Goal: Communication & Community: Ask a question

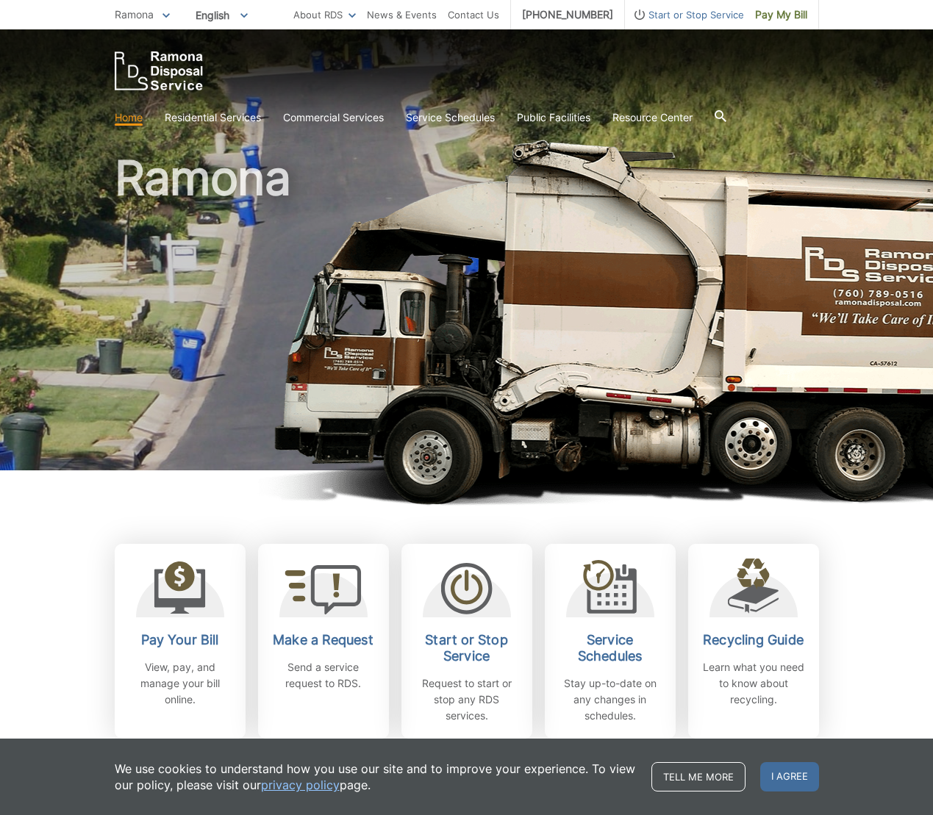
click at [146, 14] on span "Ramona" at bounding box center [134, 14] width 39 height 12
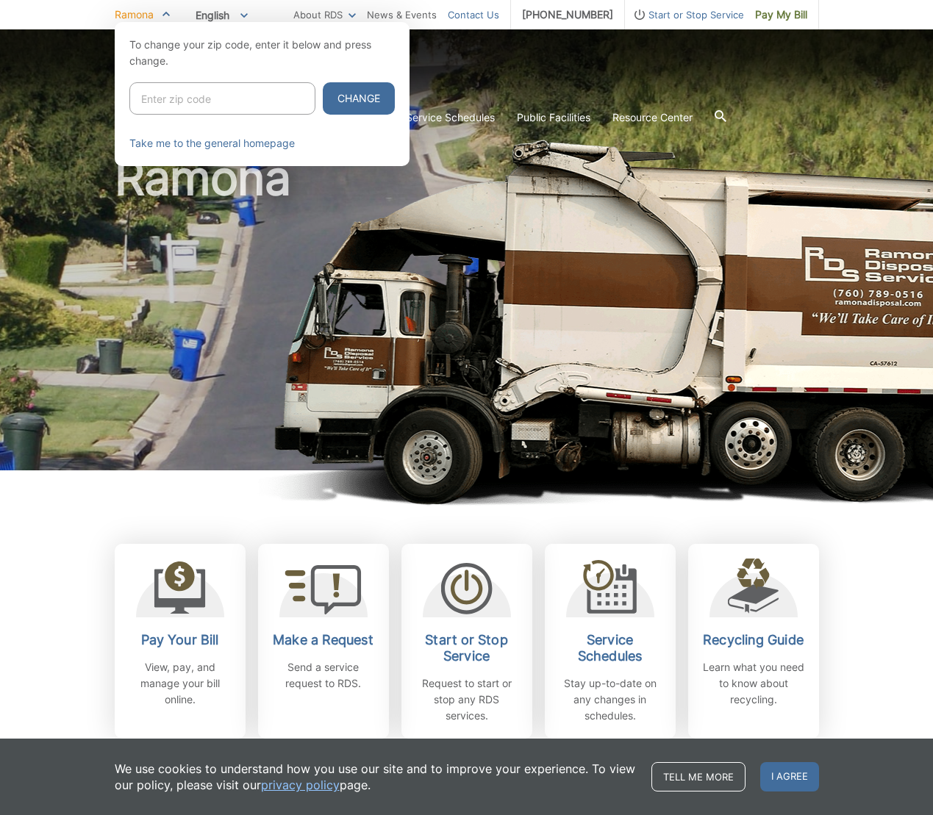
click at [477, 12] on link "Contact Us" at bounding box center [473, 15] width 51 height 16
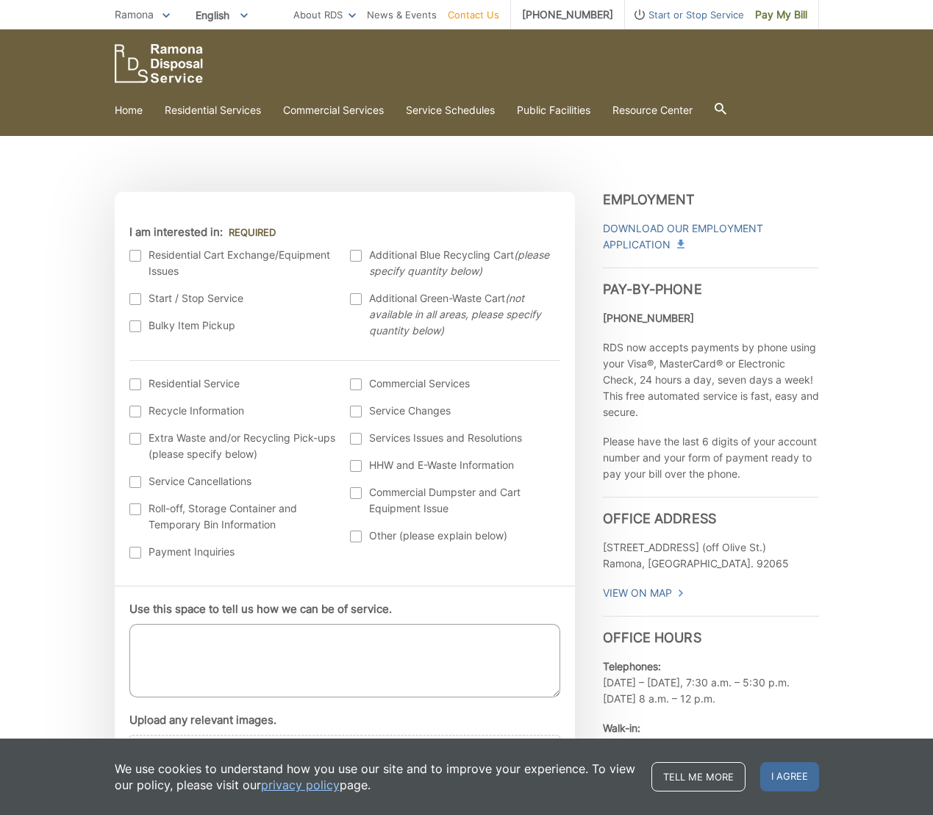
scroll to position [289, 0]
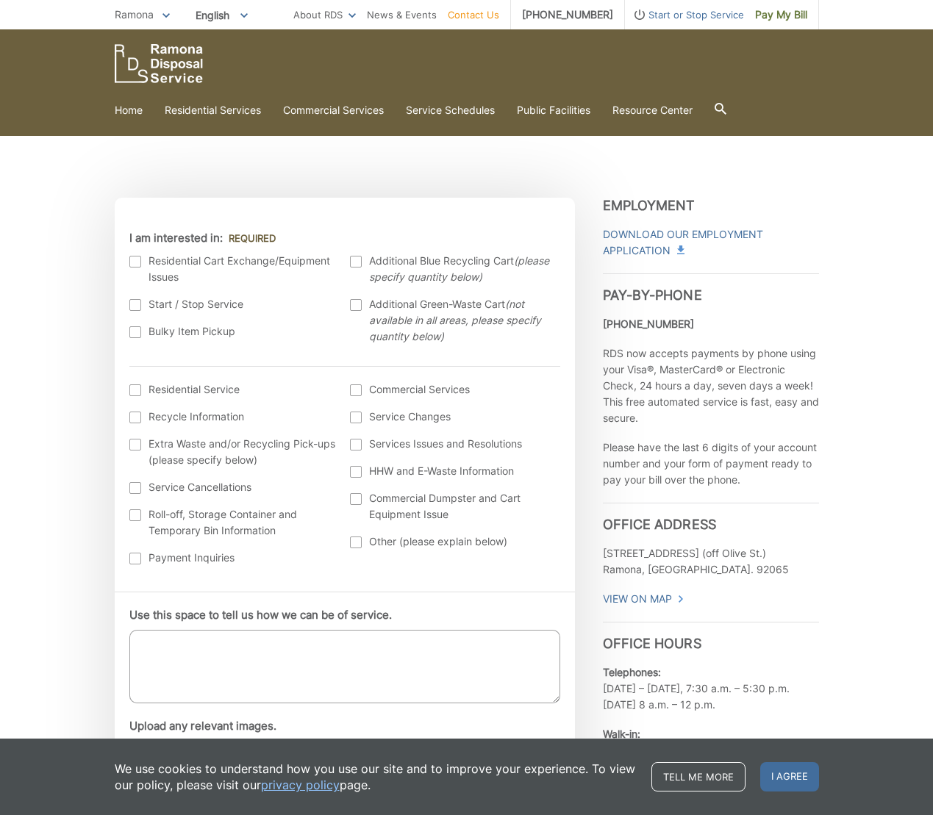
click at [131, 389] on div at bounding box center [135, 391] width 12 height 12
click at [0, 0] on input "I am interested in: (continued) *" at bounding box center [0, 0] width 0 height 0
click at [273, 653] on textarea "Use this space to tell us how we can be of service." at bounding box center [344, 667] width 431 height 74
click at [267, 643] on textarea "When collection of materials for composting" at bounding box center [344, 667] width 431 height 74
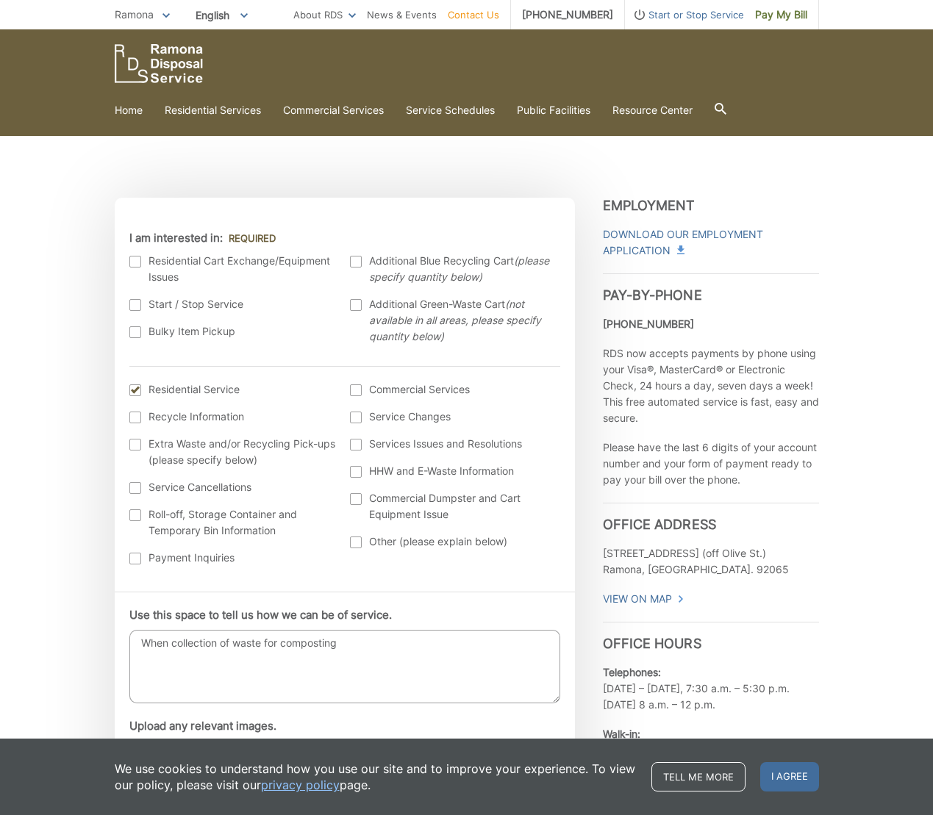
click at [377, 646] on textarea "When collection of waste for composting" at bounding box center [344, 667] width 431 height 74
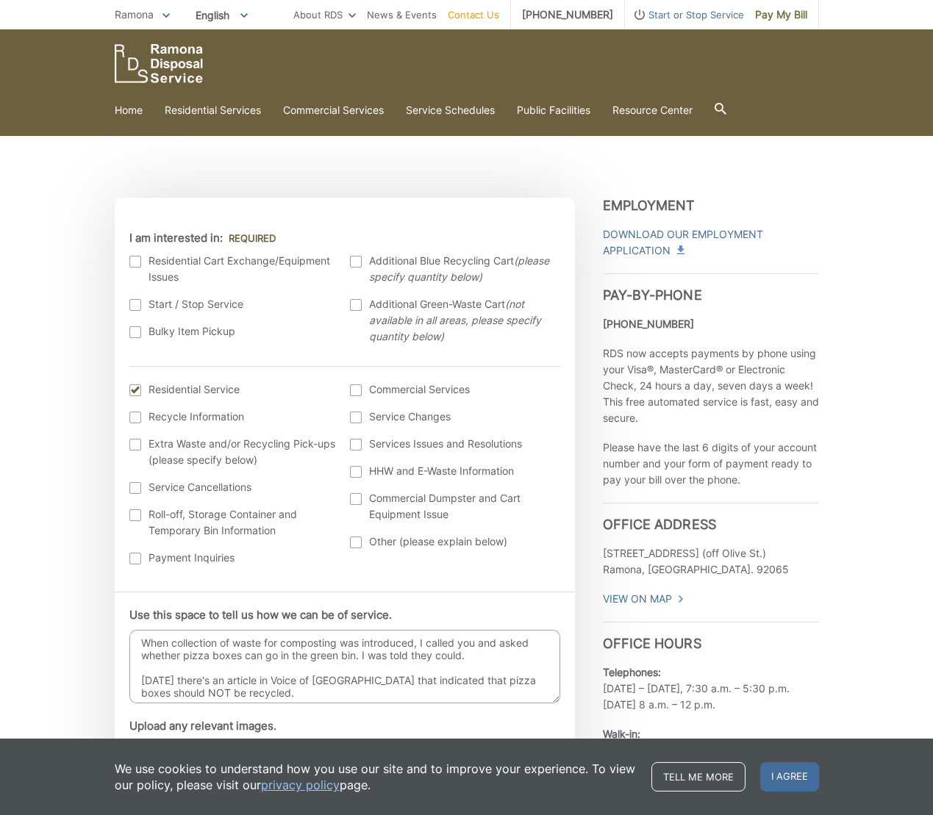
paste textarea "[URL][DOMAIN_NAME]"
click at [235, 685] on textarea "When collection of waste for composting was introduced, I called you and asked …" at bounding box center [344, 667] width 431 height 74
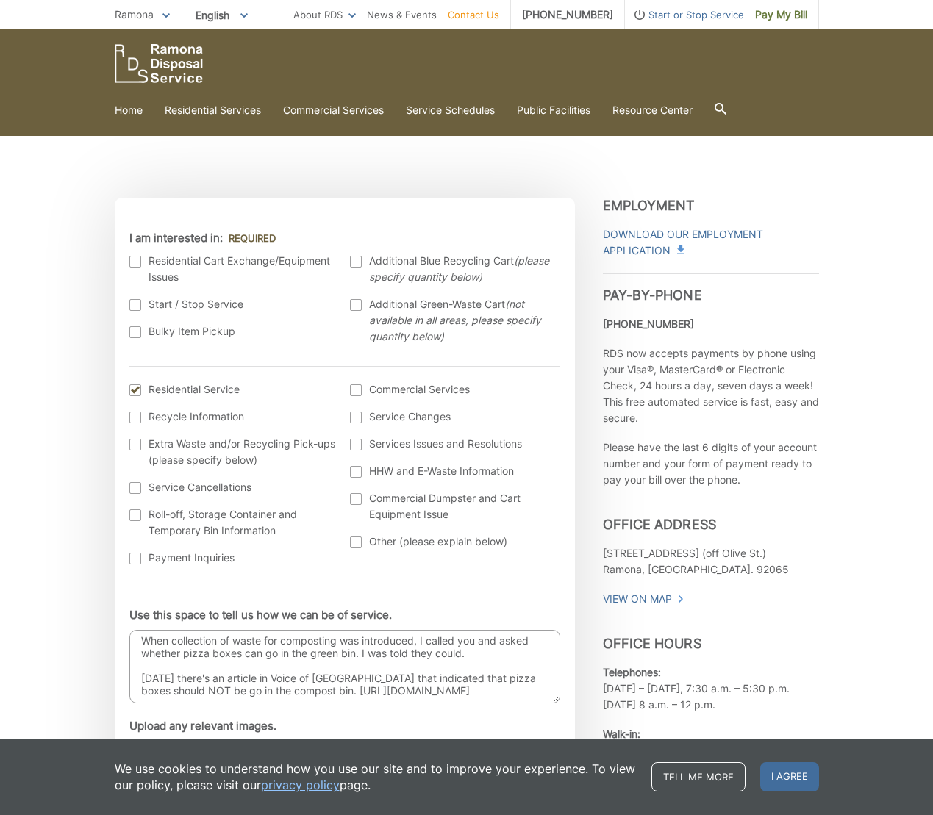
click at [331, 690] on textarea "When collection of waste for composting was introduced, I called you and asked …" at bounding box center [344, 667] width 431 height 74
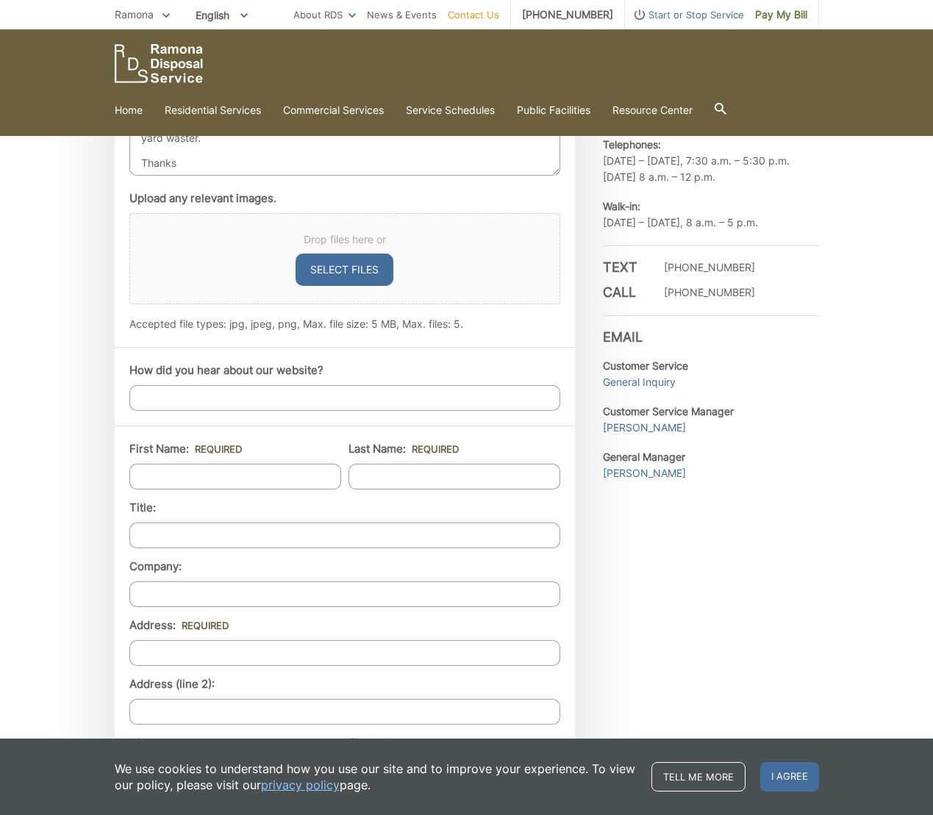
scroll to position [821, 0]
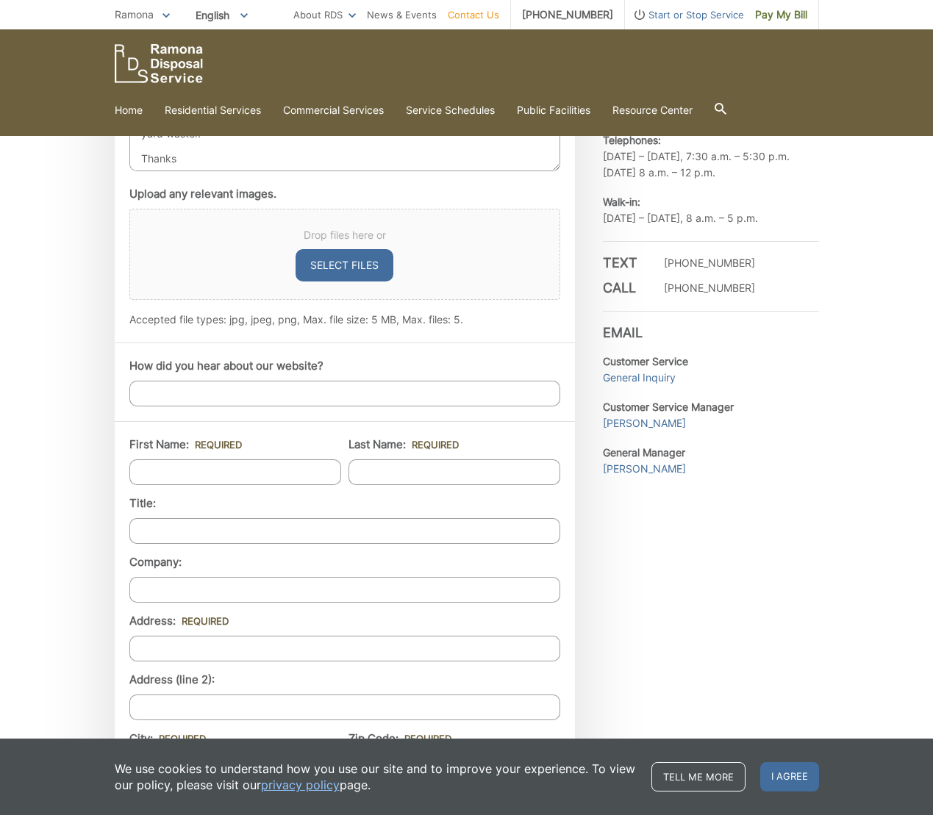
type textarea "When collection of waste for composting was introduced, I called you and asked …"
click at [319, 469] on input "First Name: *" at bounding box center [235, 473] width 212 height 26
type input "[PERSON_NAME]"
type input "[STREET_ADDRESS]"
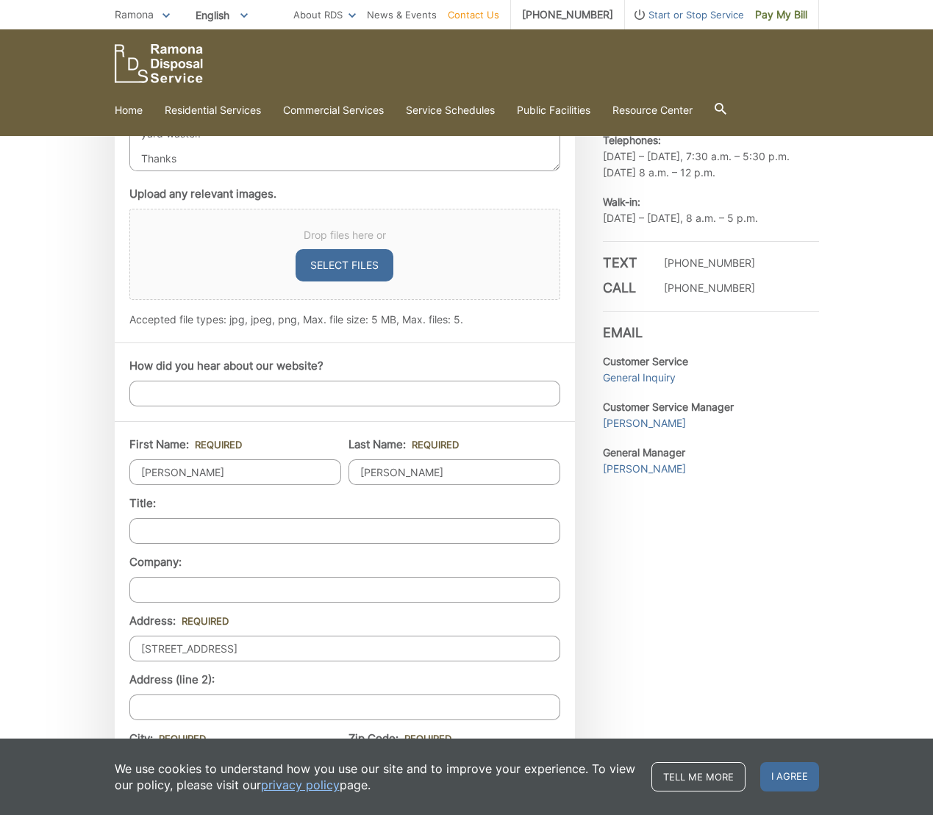
type input "Ramona"
type input "92065"
type input "[EMAIL_ADDRESS][DOMAIN_NAME]"
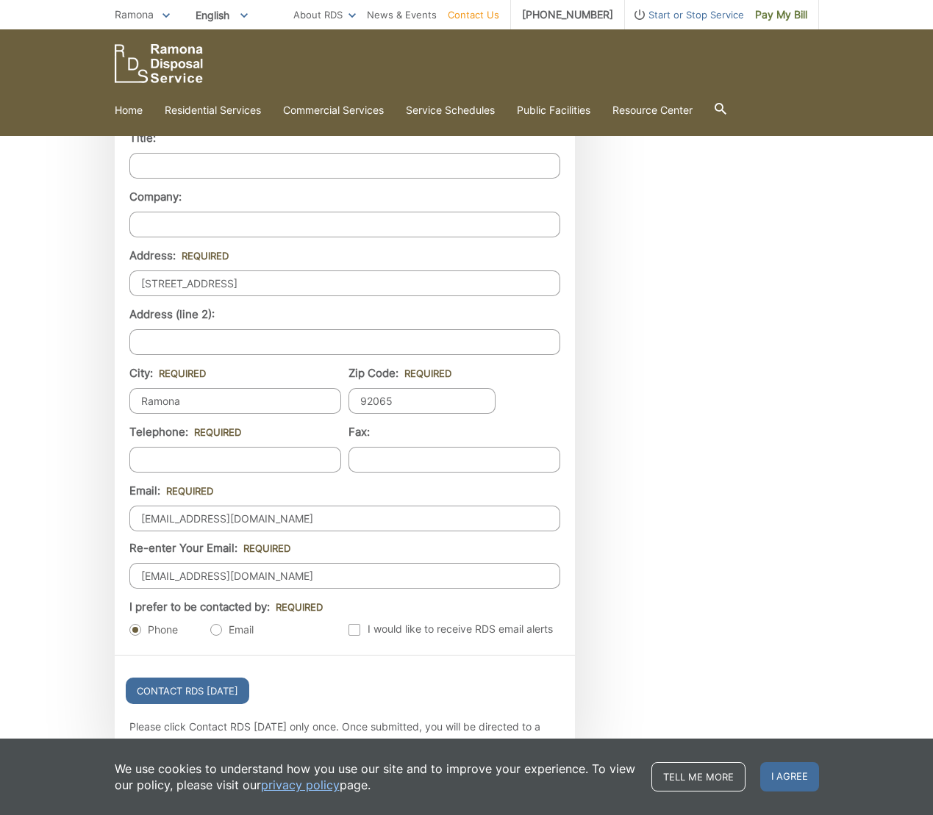
scroll to position [1187, 0]
click at [218, 626] on label "Email" at bounding box center [231, 629] width 43 height 15
radio input "true"
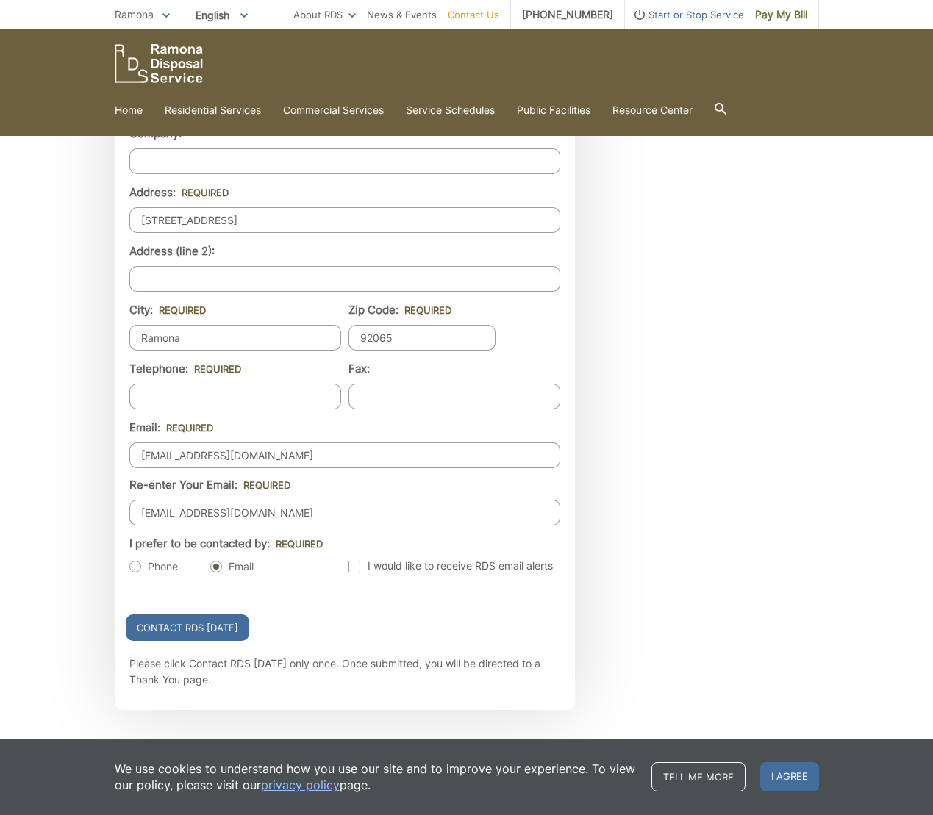
scroll to position [1251, 0]
click at [221, 630] on input "Contact RDS [DATE]" at bounding box center [188, 627] width 124 height 26
